Goal: Task Accomplishment & Management: Use online tool/utility

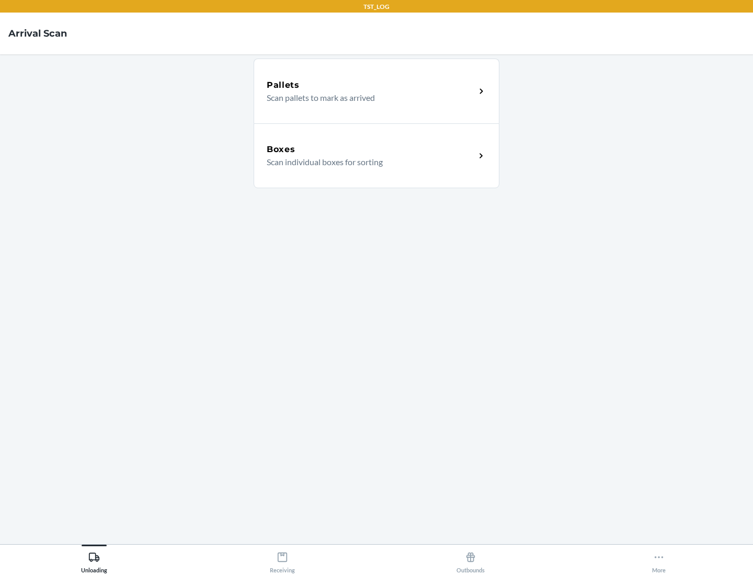
click at [371, 150] on div "Boxes" at bounding box center [371, 149] width 209 height 13
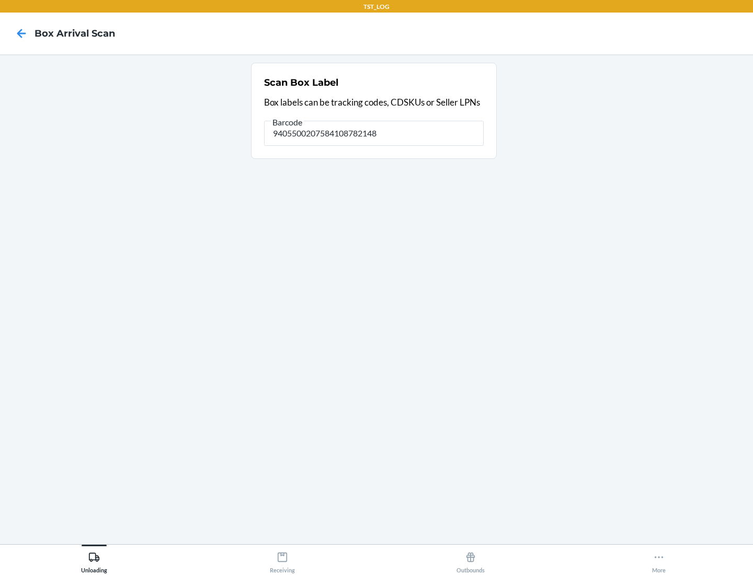
type input "9405500207584108782148"
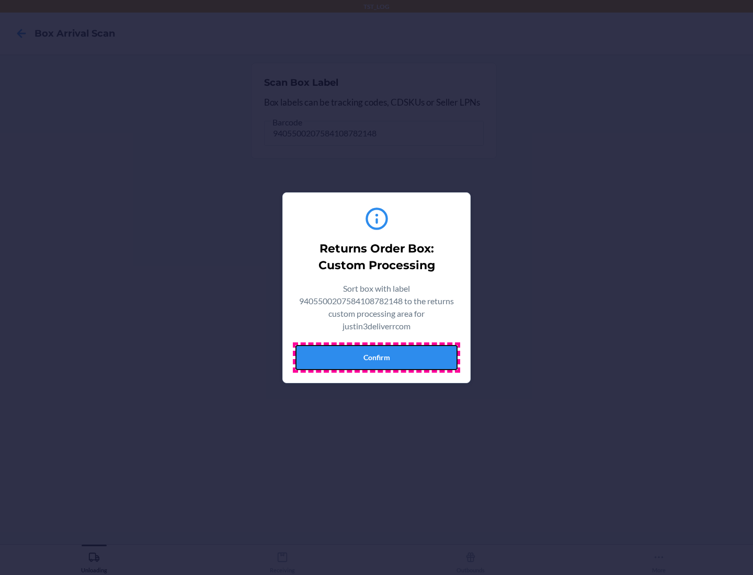
click at [377, 357] on button "Confirm" at bounding box center [377, 357] width 162 height 25
